Goal: Information Seeking & Learning: Find specific fact

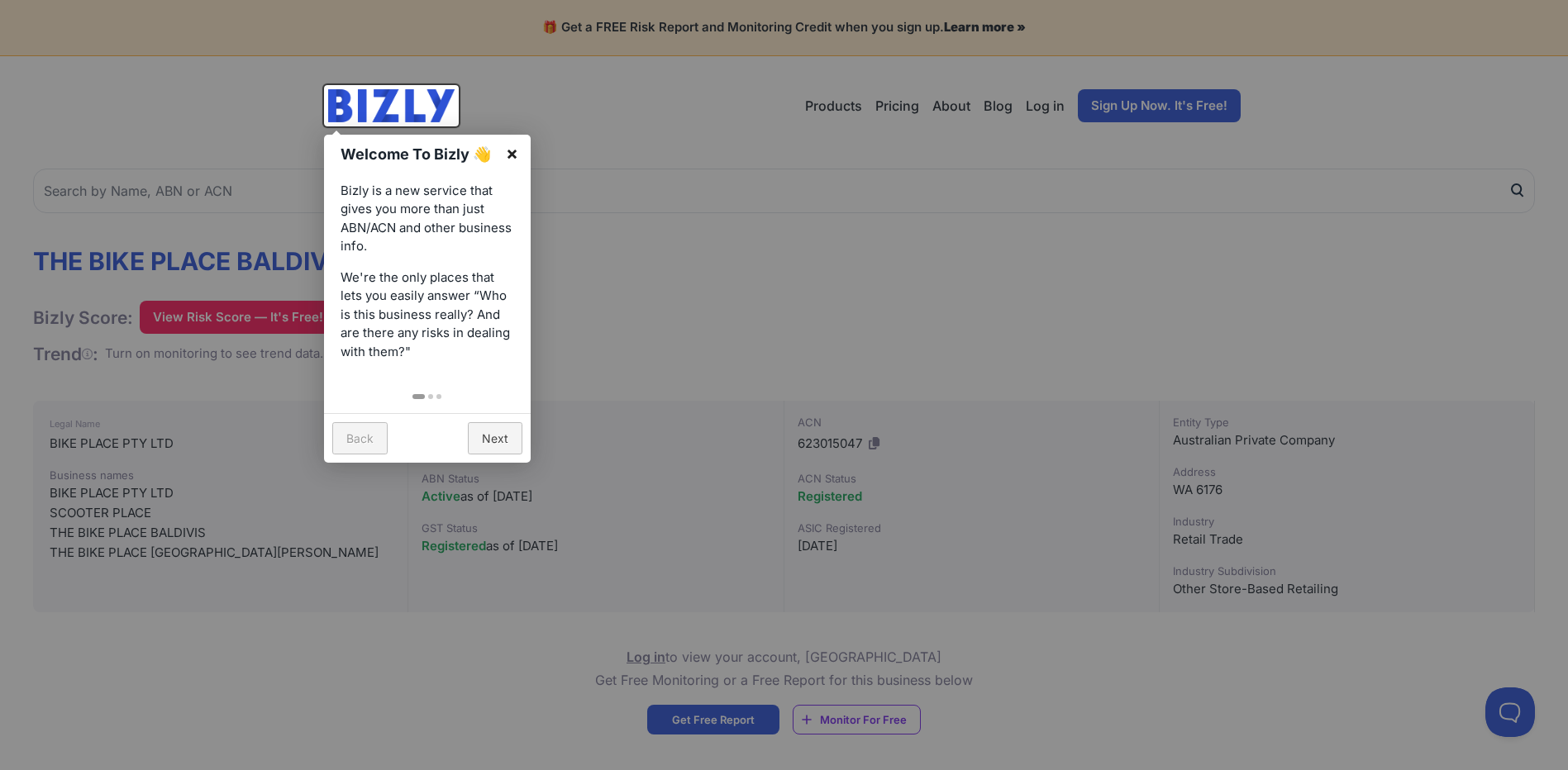
click at [516, 145] on link "×" at bounding box center [512, 153] width 37 height 37
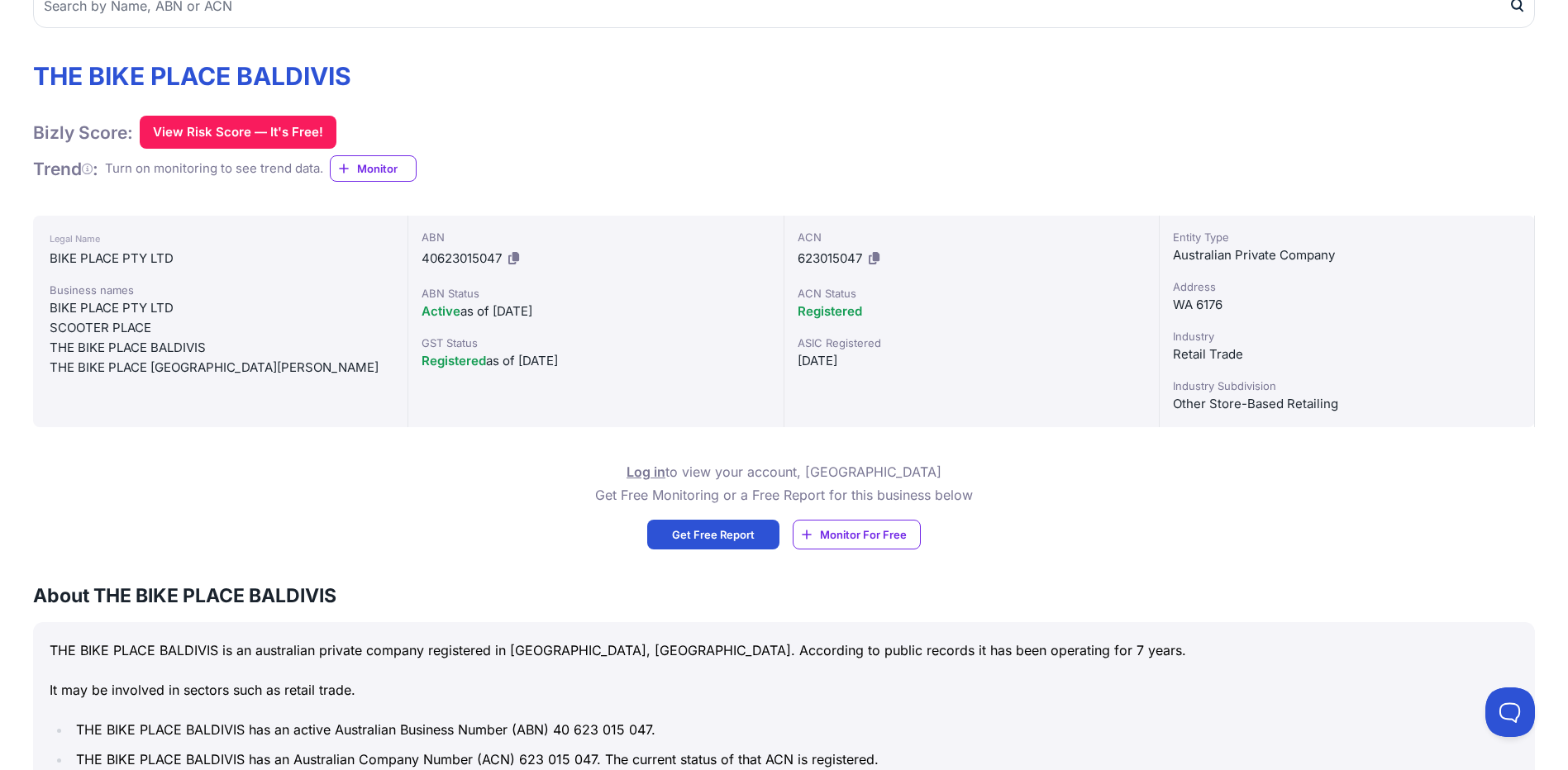
scroll to position [248, 0]
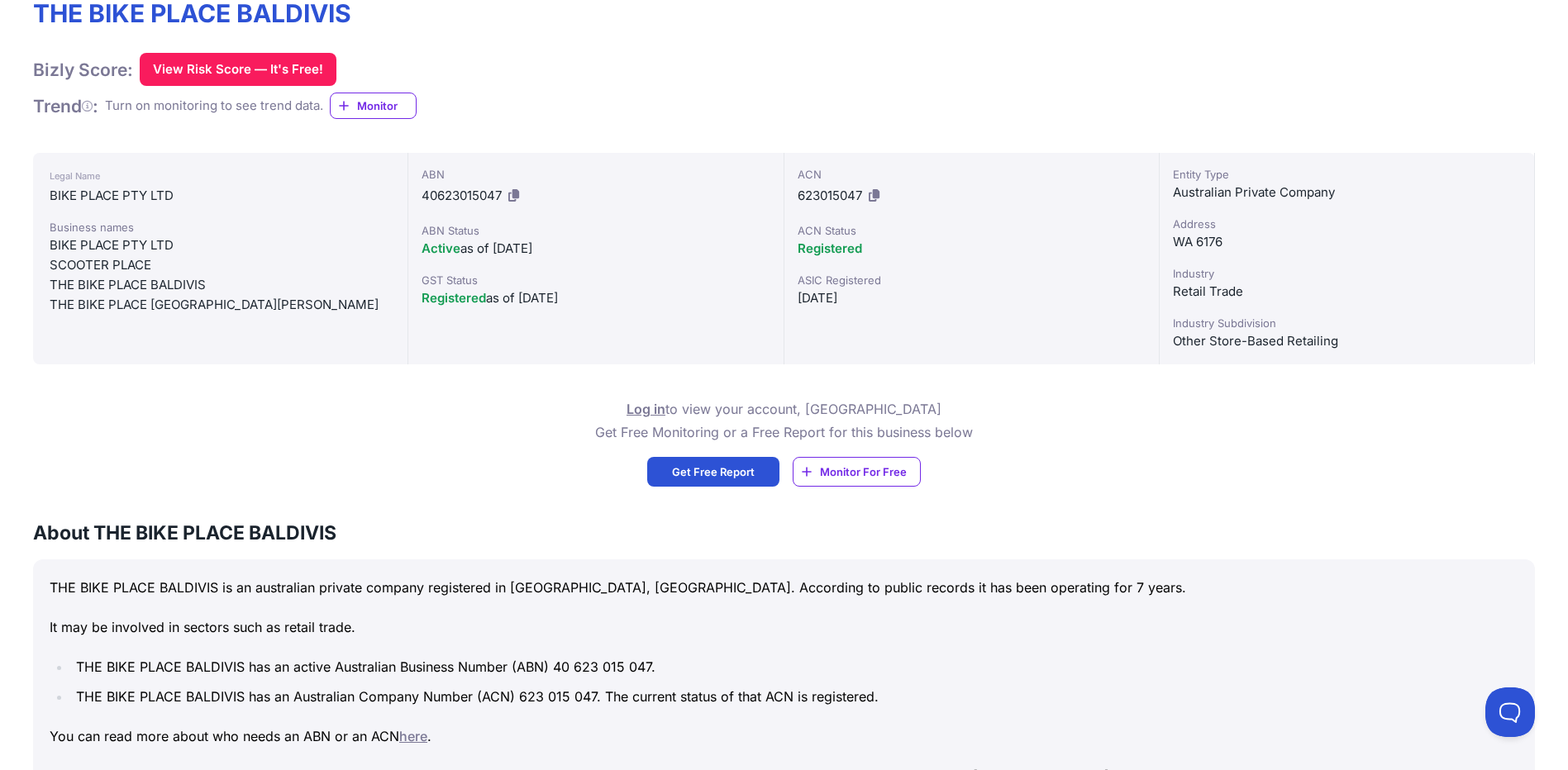
click at [371, 448] on div "Log in to view your account, OR Get Free Monitoring or a Free Report for this b…" at bounding box center [784, 442] width 1502 height 89
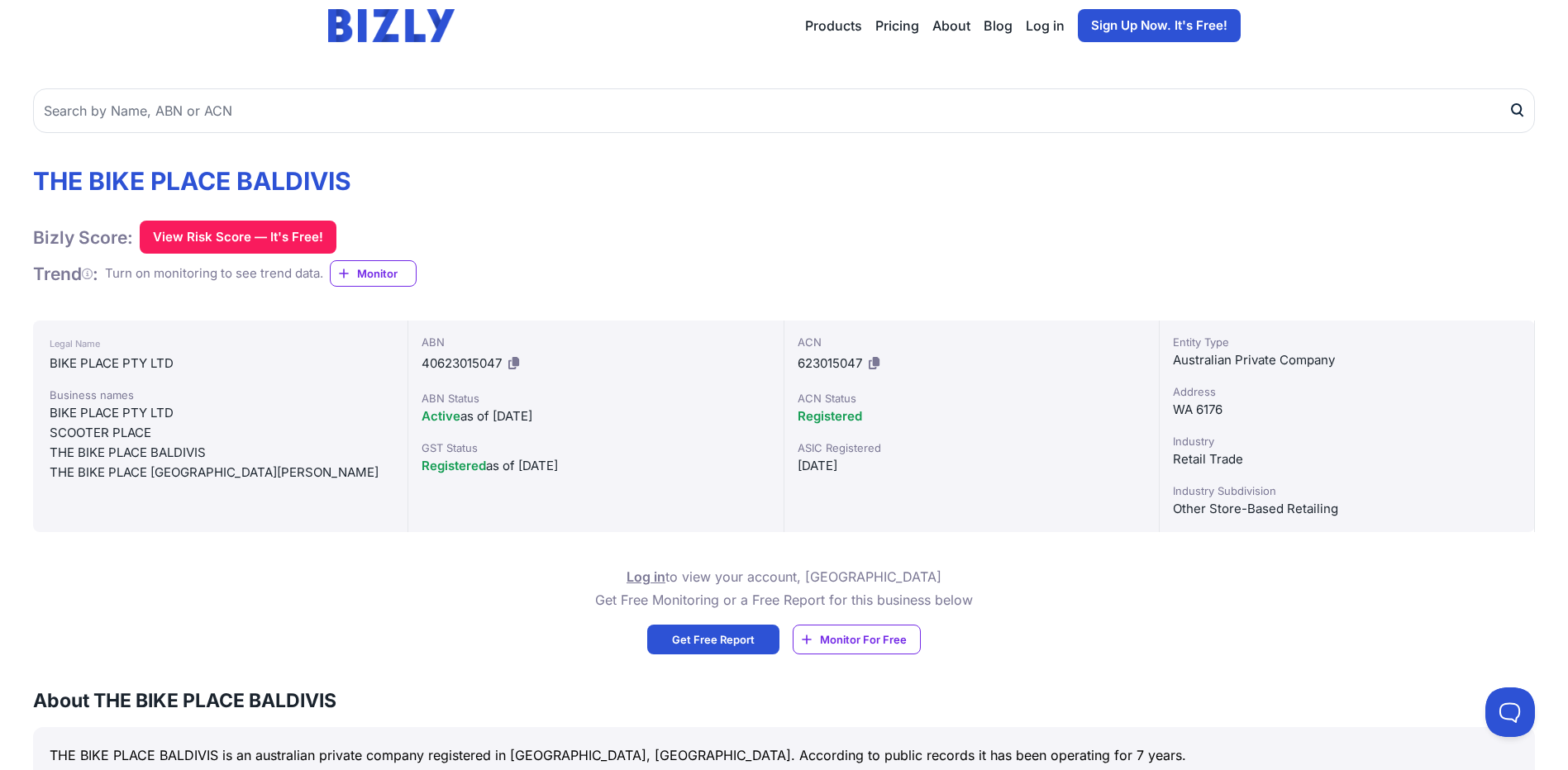
scroll to position [0, 0]
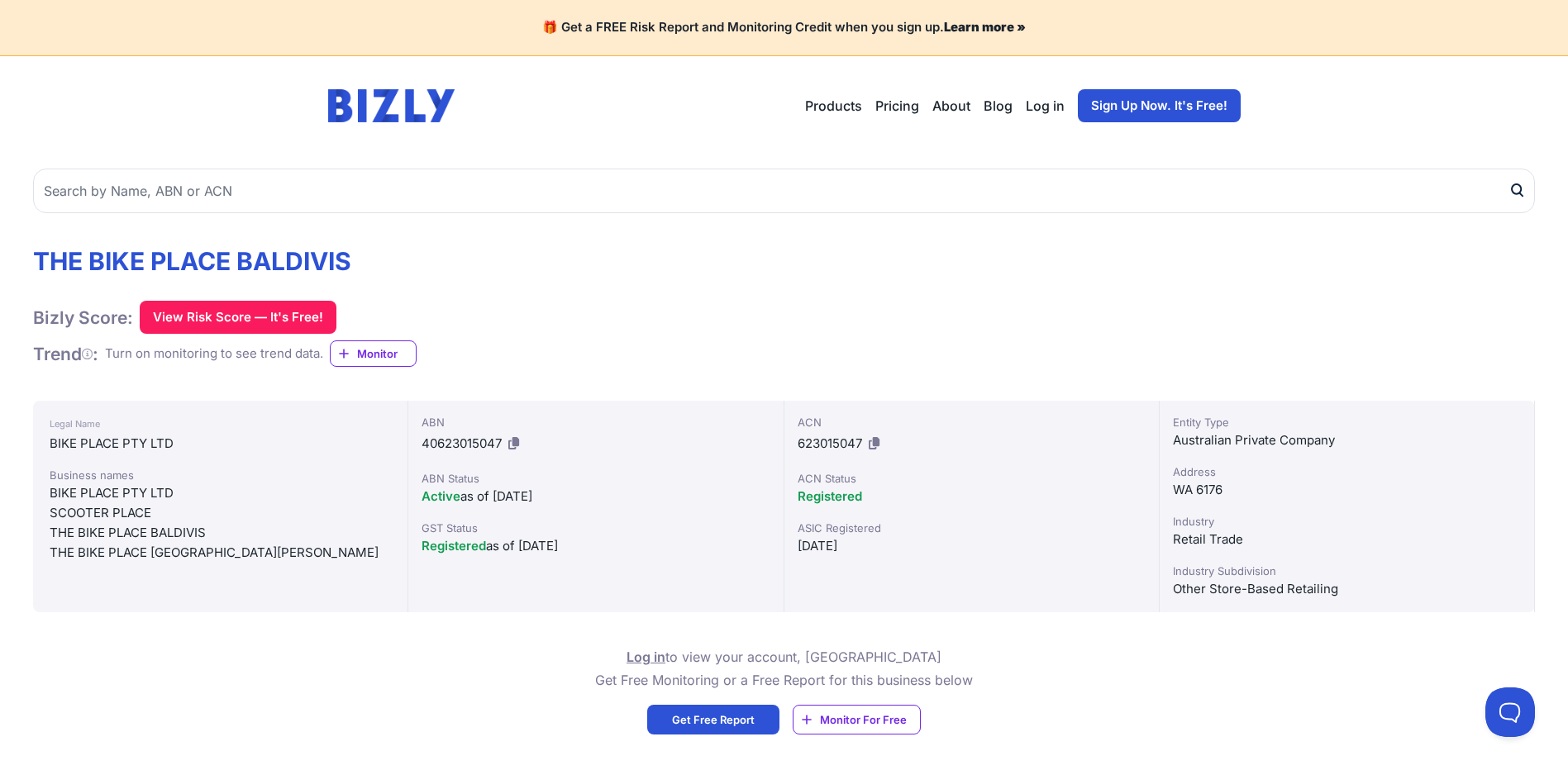
click at [700, 340] on div "THE BIKE PLACE BALDIVIS Bizly Score: View Risk Score — It's Free! View Risk Sco…" at bounding box center [784, 307] width 1502 height 121
click at [564, 323] on div "THE BIKE PLACE BALDIVIS Bizly Score: View Risk Score — It's Free! View Risk Sco…" at bounding box center [784, 307] width 1502 height 121
click at [566, 328] on div "THE BIKE PLACE BALDIVIS Bizly Score: View Risk Score — It's Free! View Risk Sco…" at bounding box center [784, 307] width 1502 height 121
click at [688, 365] on div "THE BIKE PLACE BALDIVIS Bizly Score: View Risk Score — It's Free! View Risk Sco…" at bounding box center [784, 307] width 1502 height 121
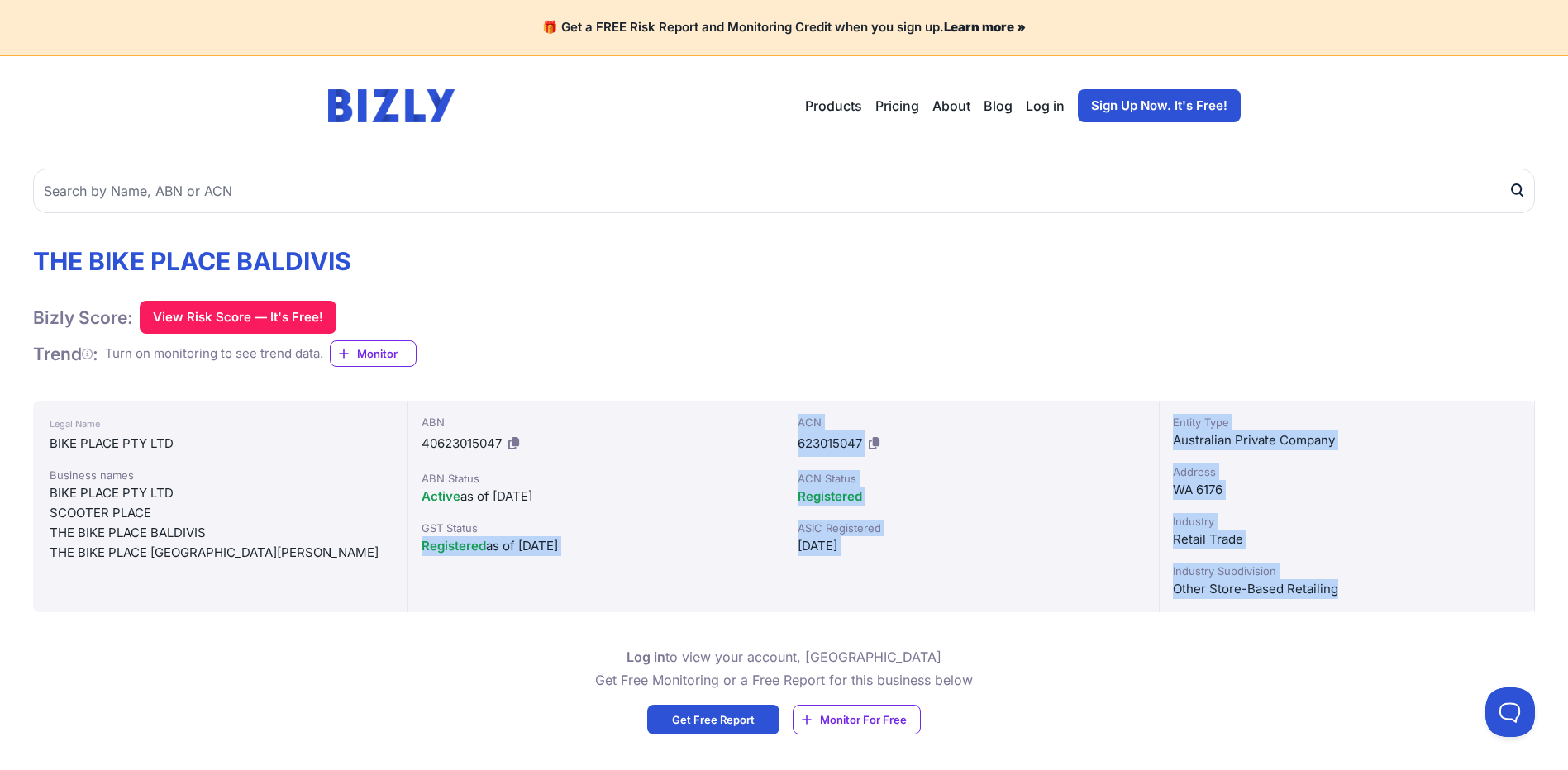
drag, startPoint x: 1412, startPoint y: 596, endPoint x: 588, endPoint y: 477, distance: 832.5
click at [588, 477] on div "Legal Name BIKE PLACE PTY LTD Business names BIKE PLACE PTY LTD [GEOGRAPHIC_DAT…" at bounding box center [784, 507] width 1502 height 211
click at [1348, 524] on div "Industry" at bounding box center [1347, 522] width 348 height 17
drag, startPoint x: 1381, startPoint y: 592, endPoint x: 351, endPoint y: 371, distance: 1053.4
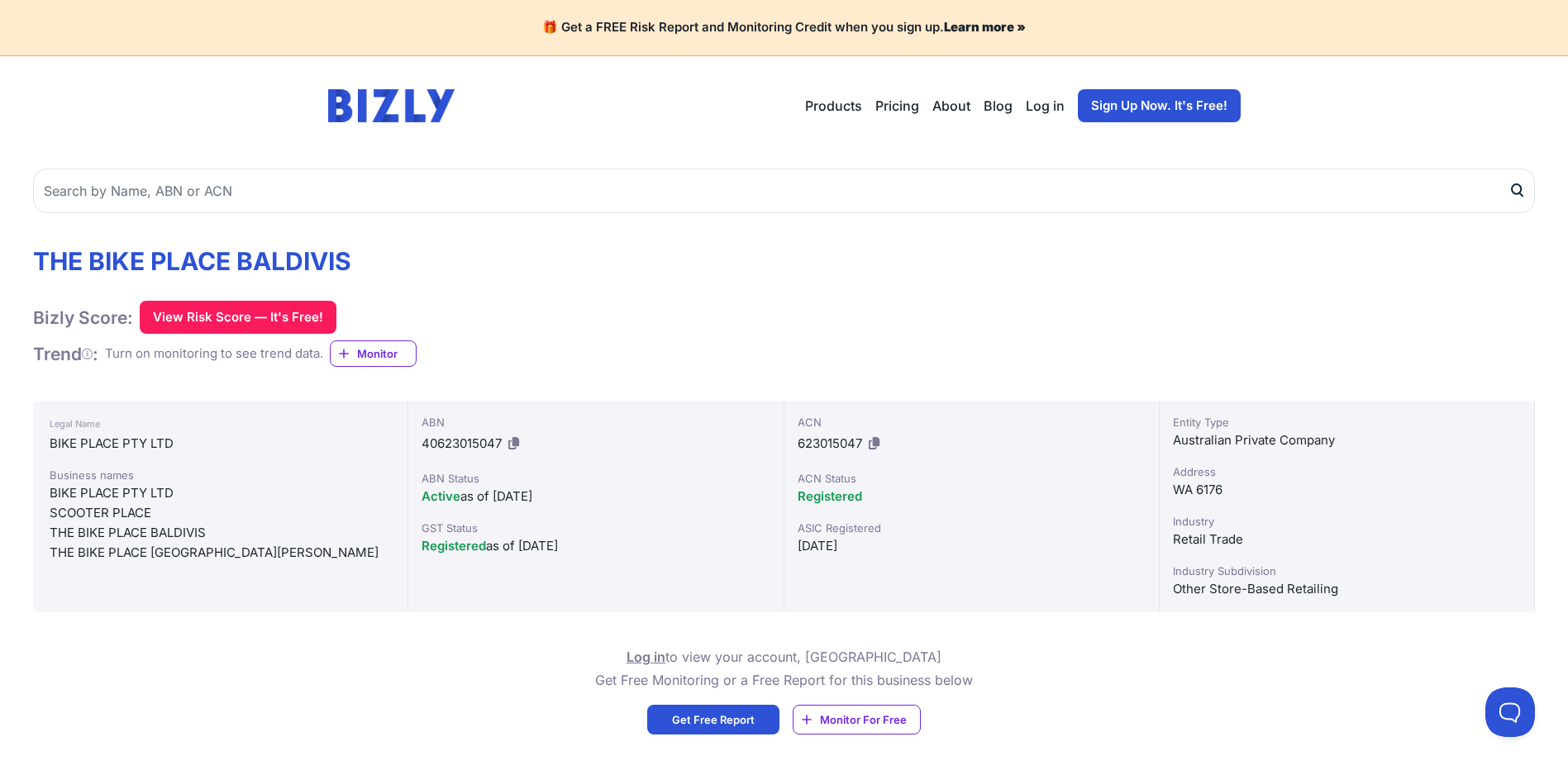
click at [1018, 347] on div "THE BIKE PLACE BALDIVIS Bizly Score: View Risk Score — It's Free! View Risk Sco…" at bounding box center [784, 307] width 1502 height 121
drag, startPoint x: 311, startPoint y: 538, endPoint x: 52, endPoint y: 457, distance: 271.4
click at [52, 457] on div "Legal Name BIKE PLACE PTY LTD Business names BIKE PLACE PTY LTD [GEOGRAPHIC_DAT…" at bounding box center [221, 507] width 375 height 211
drag, startPoint x: 52, startPoint y: 457, endPoint x: 860, endPoint y: 340, distance: 816.4
click at [860, 340] on div "THE BIKE PLACE BALDIVIS Bizly Score: View Risk Score — It's Free! View Risk Sco…" at bounding box center [784, 307] width 1502 height 121
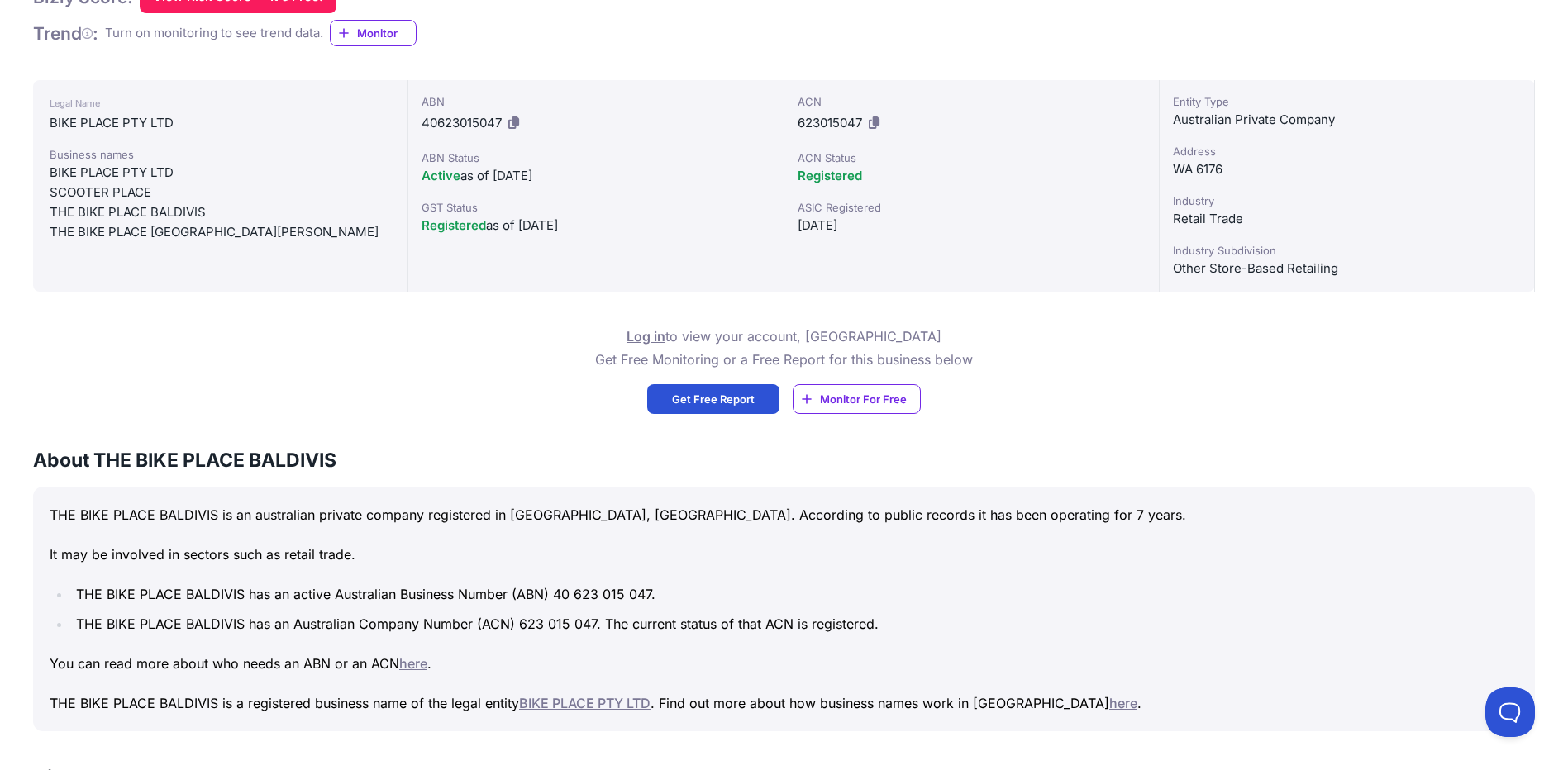
scroll to position [331, 0]
